Goal: Transaction & Acquisition: Download file/media

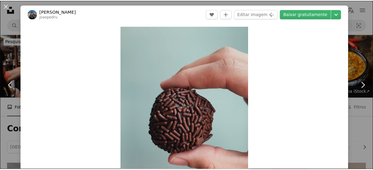
scroll to position [396, 0]
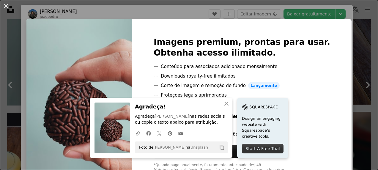
click at [360, 132] on div "An X shape Imagens premium, prontas para usar. Obtenha acesso ilimitado. A plus…" at bounding box center [189, 85] width 378 height 170
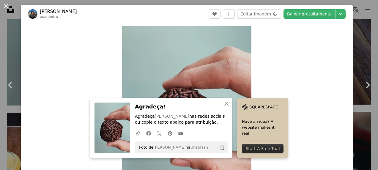
click at [358, 20] on div "An X shape Chevron left Chevron right [PERSON_NAME] joaopedru A heart A plus si…" at bounding box center [189, 85] width 378 height 170
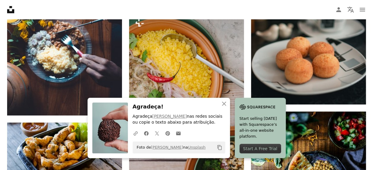
scroll to position [548, 0]
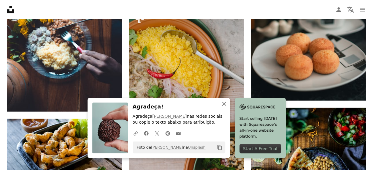
click at [224, 103] on icon "button" at bounding box center [224, 104] width 4 height 4
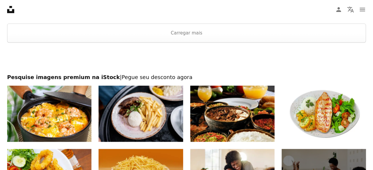
scroll to position [0, 0]
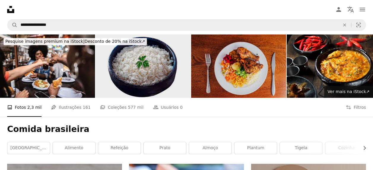
click at [170, 56] on img at bounding box center [143, 65] width 95 height 63
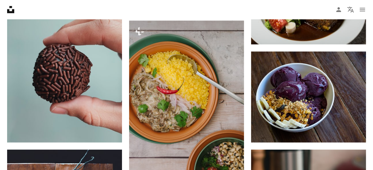
scroll to position [357, 0]
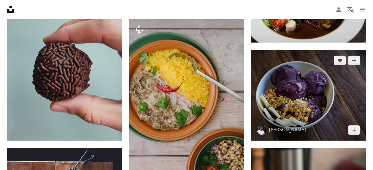
click at [301, 109] on img at bounding box center [308, 95] width 115 height 91
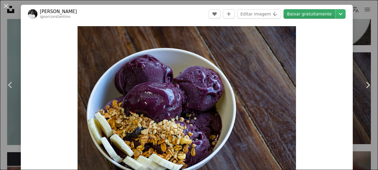
click at [294, 16] on link "Baixar gratuitamente" at bounding box center [309, 14] width 52 height 10
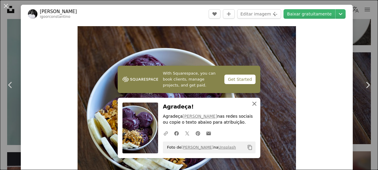
click at [254, 103] on icon "An X shape" at bounding box center [254, 103] width 7 height 7
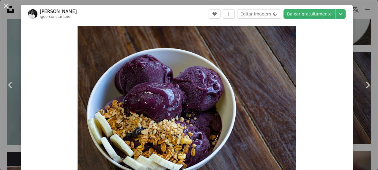
click at [359, 17] on div "An X shape Chevron left Chevron right [PERSON_NAME] igoorconstantino A heart A …" at bounding box center [189, 85] width 378 height 170
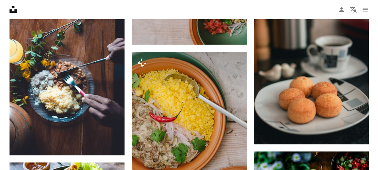
scroll to position [507, 0]
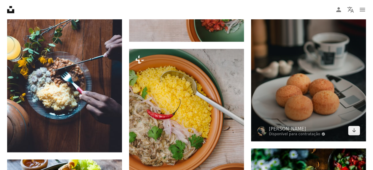
click at [310, 101] on img at bounding box center [308, 69] width 115 height 144
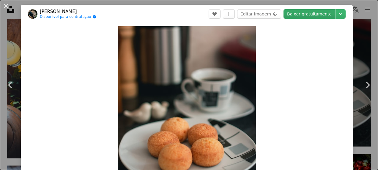
click at [300, 12] on link "Baixar gratuitamente" at bounding box center [309, 14] width 52 height 10
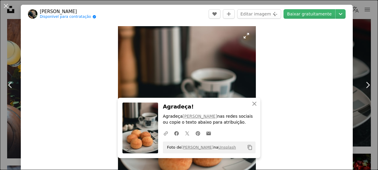
click at [196, 66] on img "Ampliar esta imagem" at bounding box center [187, 112] width 138 height 172
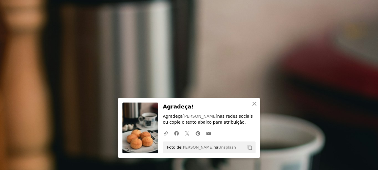
scroll to position [146, 0]
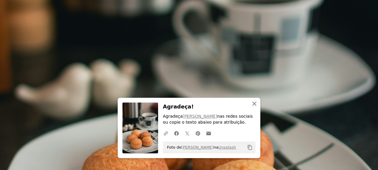
click at [251, 108] on button "An X shape Fechar" at bounding box center [254, 104] width 12 height 12
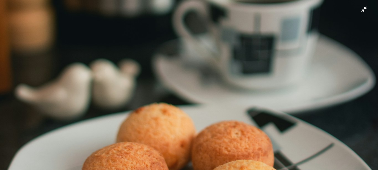
click at [361, 10] on img "Diminuir esta imagem" at bounding box center [189, 90] width 379 height 473
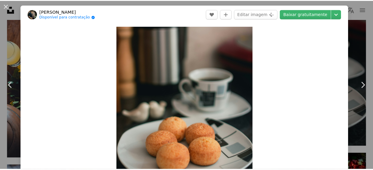
scroll to position [26, 0]
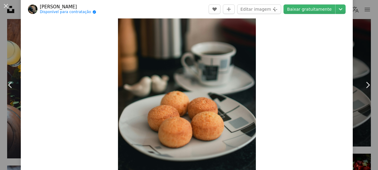
click at [357, 18] on div "An X shape Chevron left Chevron right [PERSON_NAME] Disponível para contratação…" at bounding box center [189, 85] width 378 height 170
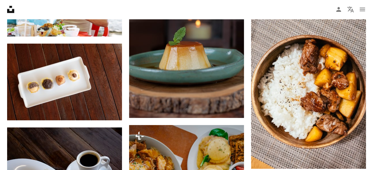
scroll to position [796, 0]
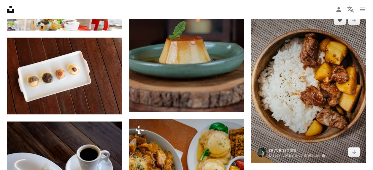
click at [312, 76] on img at bounding box center [308, 86] width 115 height 153
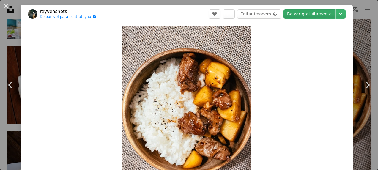
click at [293, 15] on link "Baixar gratuitamente" at bounding box center [309, 14] width 52 height 10
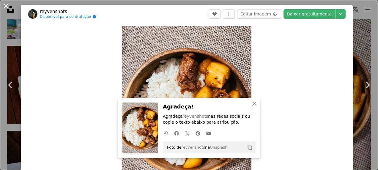
click at [360, 20] on div "An X shape Chevron left Chevron right reyvenshots Disponível para contratação A…" at bounding box center [189, 85] width 378 height 170
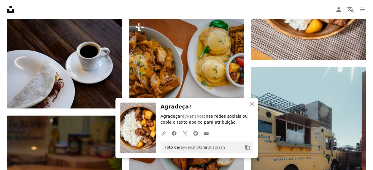
scroll to position [955, 0]
